Goal: Complete application form

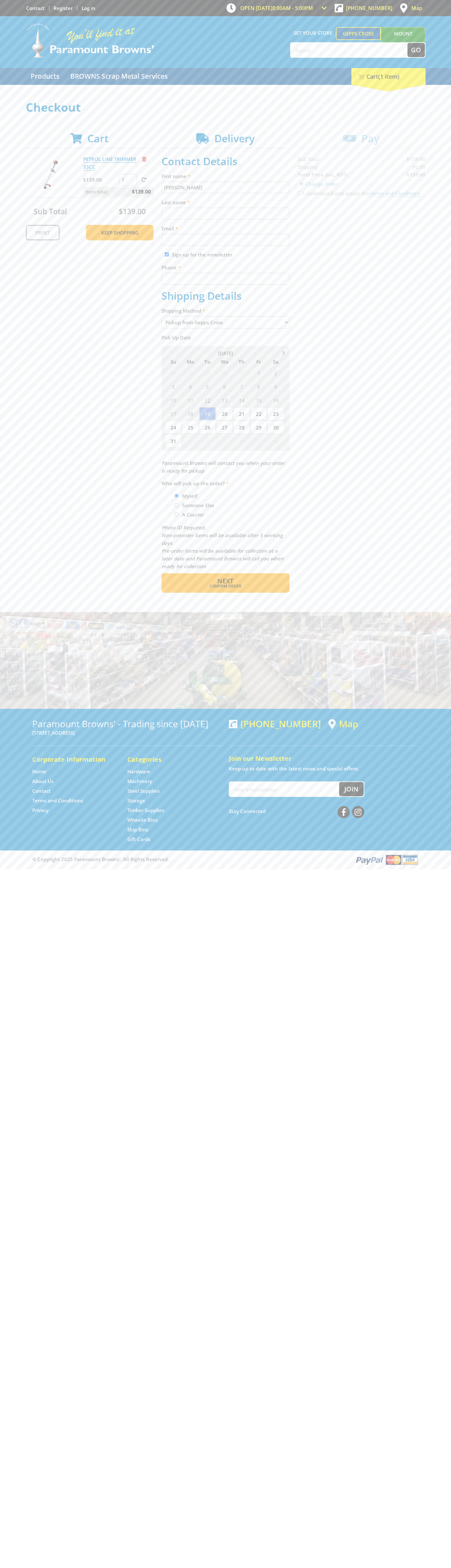
type input "[PERSON_NAME]"
type input "[EMAIL_ADDRESS][DOMAIN_NAME]"
type input "0293744000"
click at [226, 581] on span "Next" at bounding box center [225, 580] width 16 height 8
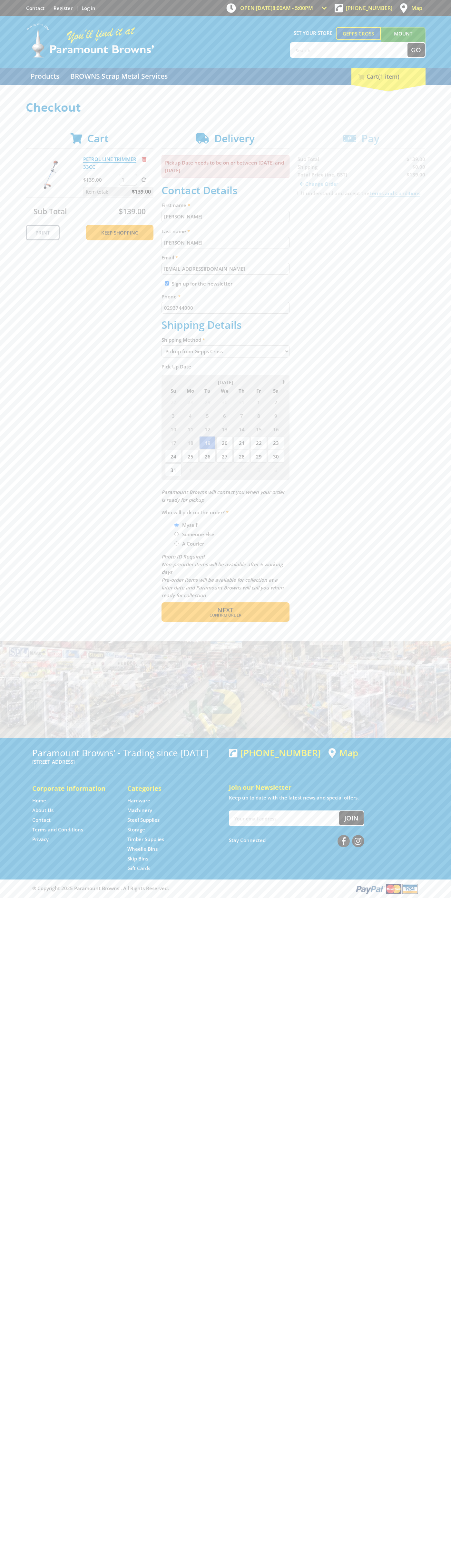
type input "[PERSON_NAME]"
click at [226, 615] on span "Confirm order" at bounding box center [226, 615] width 101 height 4
click at [226, 610] on span "Next" at bounding box center [225, 609] width 16 height 8
